Goal: Task Accomplishment & Management: Use online tool/utility

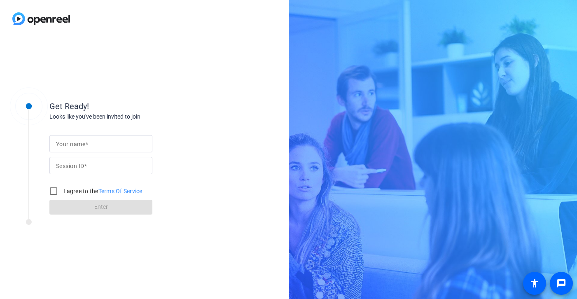
click at [116, 143] on input "Your name" at bounding box center [101, 144] width 90 height 10
type input "[PERSON_NAME]"
click at [95, 170] on input "Session ID" at bounding box center [101, 166] width 90 height 10
paste input "vYhV"
type input "vYhV"
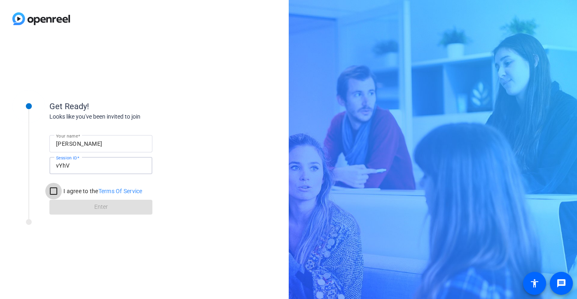
click at [54, 192] on input "I agree to the Terms Of Service" at bounding box center [53, 191] width 16 height 16
checkbox input "true"
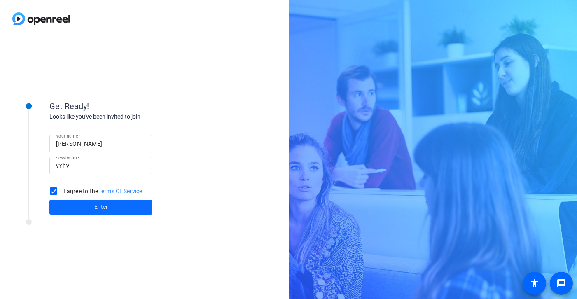
click at [94, 207] on span "Enter" at bounding box center [101, 207] width 14 height 9
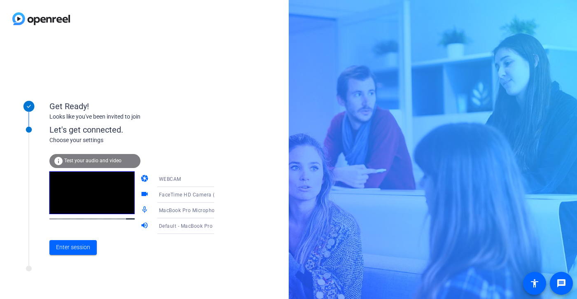
click at [218, 195] on icon at bounding box center [223, 195] width 10 height 10
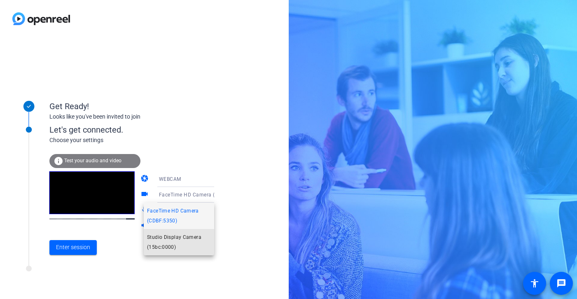
click at [181, 237] on span "Studio Display Camera (15bc:0000)" at bounding box center [179, 242] width 64 height 20
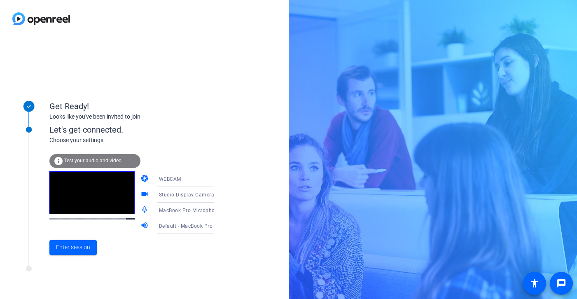
click at [220, 210] on icon at bounding box center [222, 211] width 4 height 2
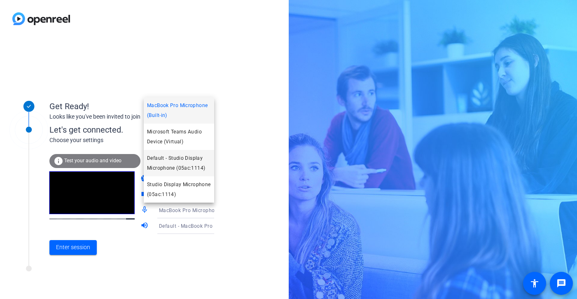
click at [192, 162] on span "Default - Studio Display Microphone (05ac:1114)" at bounding box center [179, 163] width 64 height 20
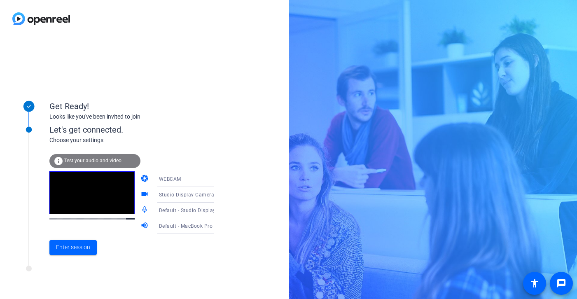
click at [247, 226] on div "Get Ready! Looks like you've been invited to join Let's get connected. Choose y…" at bounding box center [144, 168] width 289 height 262
click at [218, 229] on icon at bounding box center [223, 226] width 10 height 10
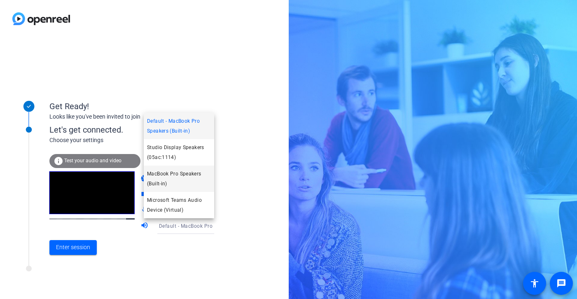
click at [187, 176] on span "MacBook Pro Speakers (Built-in)" at bounding box center [179, 179] width 64 height 20
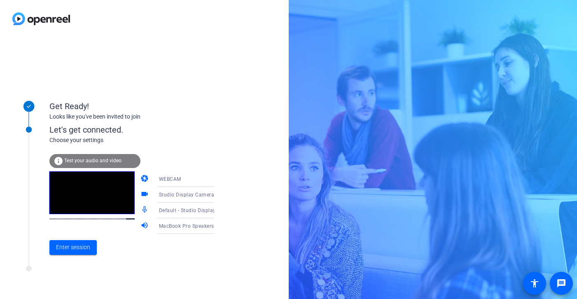
click at [198, 227] on span "MacBook Pro Speakers (Built-in)" at bounding box center [197, 225] width 77 height 7
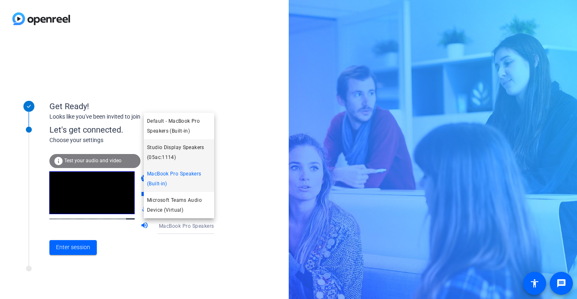
click at [189, 159] on span "Studio Display Speakers (05ac:1114)" at bounding box center [179, 153] width 64 height 20
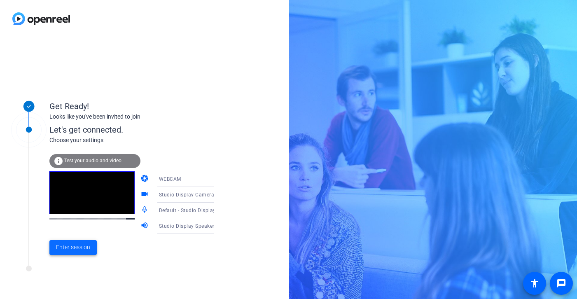
click at [80, 249] on span "Enter session" at bounding box center [73, 247] width 34 height 9
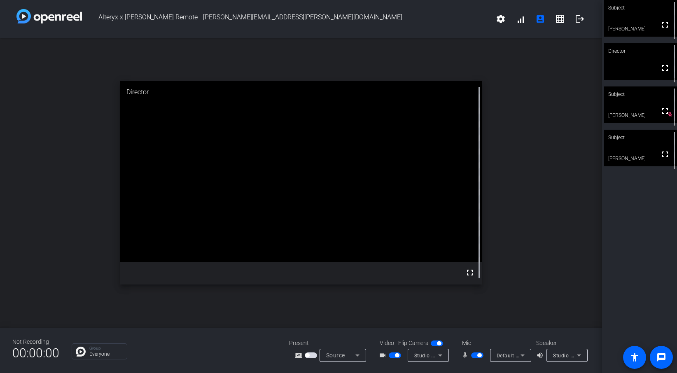
click at [480, 299] on span "button" at bounding box center [479, 355] width 4 height 4
click at [398, 299] on span "button" at bounding box center [397, 355] width 4 height 4
click at [398, 299] on span "button" at bounding box center [395, 356] width 12 height 6
click at [477, 299] on span "button" at bounding box center [477, 356] width 12 height 6
click at [477, 299] on span "button" at bounding box center [479, 355] width 4 height 4
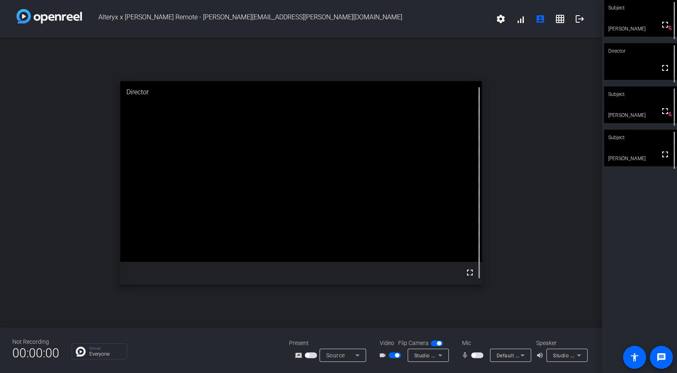
click at [475, 299] on span "button" at bounding box center [474, 355] width 4 height 4
click at [480, 299] on span "button" at bounding box center [479, 355] width 4 height 4
click at [398, 299] on span "button" at bounding box center [397, 355] width 4 height 4
click at [474, 299] on span "button" at bounding box center [474, 355] width 4 height 4
click at [477, 299] on span "button" at bounding box center [479, 355] width 4 height 4
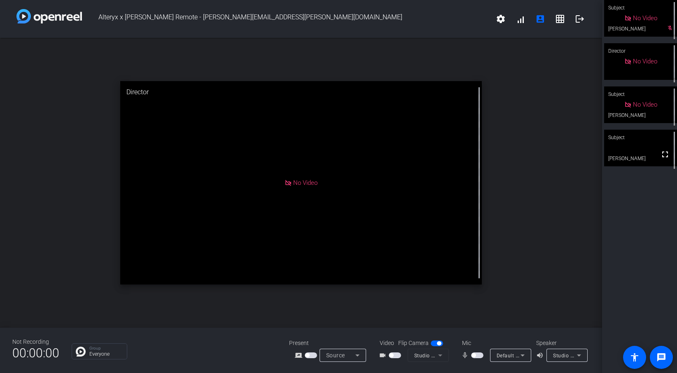
click at [475, 299] on span "button" at bounding box center [474, 355] width 4 height 4
click at [391, 299] on span "button" at bounding box center [391, 355] width 4 height 4
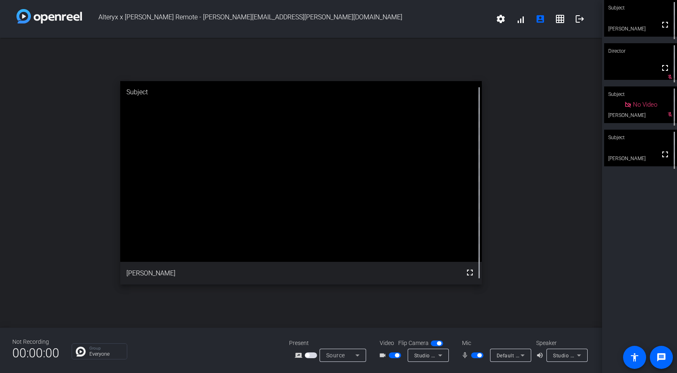
click at [478, 299] on span "button" at bounding box center [479, 355] width 4 height 4
click at [473, 299] on span "button" at bounding box center [474, 355] width 4 height 4
click at [477, 299] on span "button" at bounding box center [479, 355] width 4 height 4
click at [477, 299] on span "button" at bounding box center [477, 356] width 12 height 6
click at [478, 299] on span "button" at bounding box center [479, 355] width 4 height 4
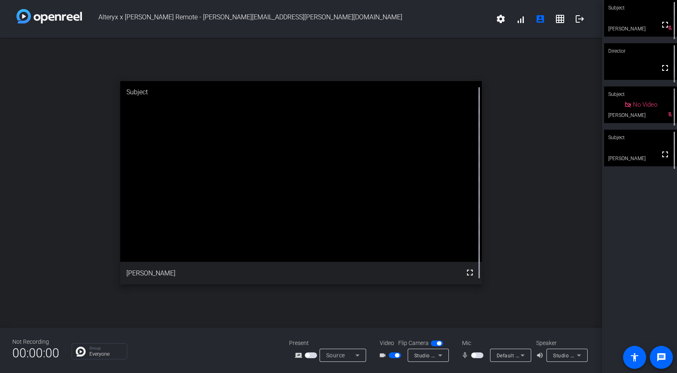
click at [477, 299] on span "button" at bounding box center [477, 356] width 12 height 6
click at [477, 299] on span "button" at bounding box center [479, 355] width 4 height 4
click at [472, 299] on span "button" at bounding box center [474, 355] width 4 height 4
